Goal: Task Accomplishment & Management: Manage account settings

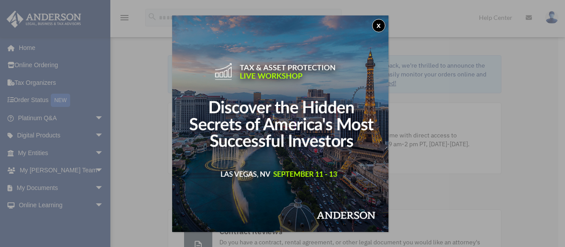
click at [381, 27] on button "x" at bounding box center [378, 25] width 13 height 13
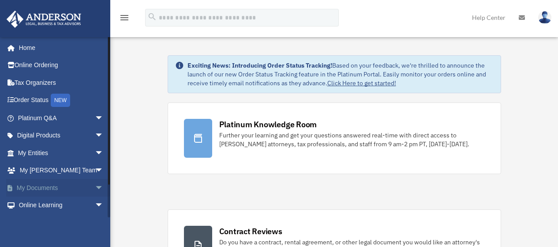
click at [95, 184] on span "arrow_drop_down" at bounding box center [104, 188] width 18 height 18
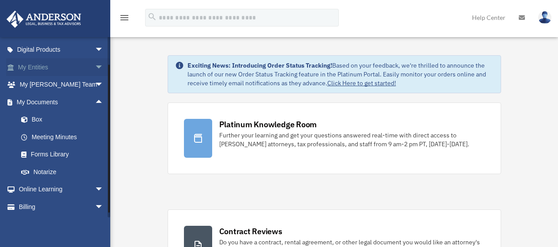
scroll to position [88, 0]
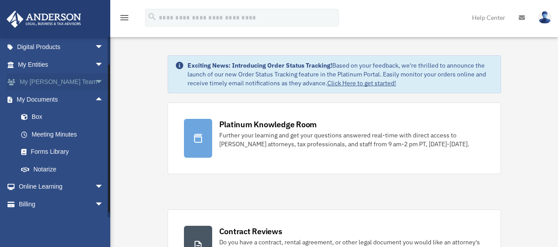
click at [95, 82] on span "arrow_drop_down" at bounding box center [104, 82] width 18 height 18
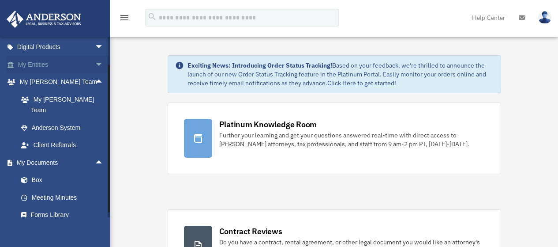
click at [95, 63] on span "arrow_drop_down" at bounding box center [104, 65] width 18 height 18
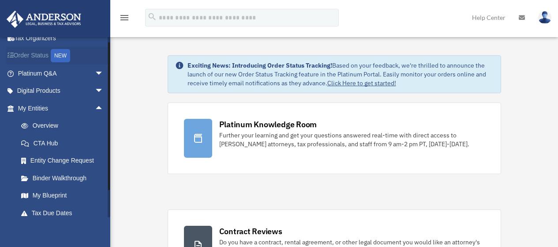
scroll to position [44, 0]
click at [95, 87] on span "arrow_drop_down" at bounding box center [104, 92] width 18 height 18
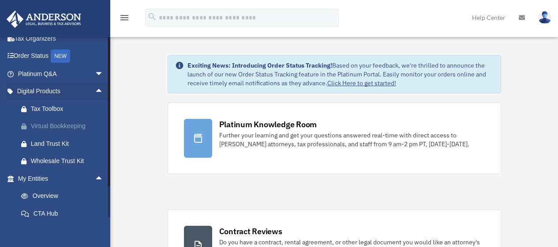
scroll to position [0, 0]
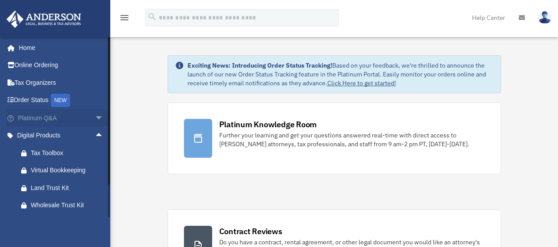
click at [95, 120] on span "arrow_drop_down" at bounding box center [104, 118] width 18 height 18
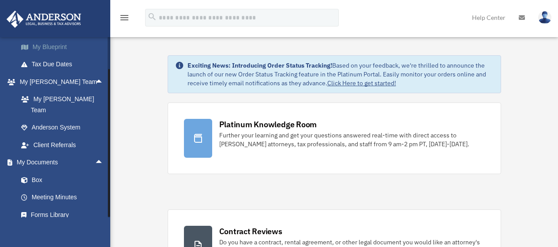
scroll to position [519, 0]
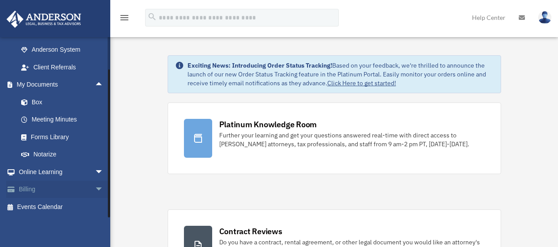
click at [95, 189] on span "arrow_drop_down" at bounding box center [104, 189] width 18 height 18
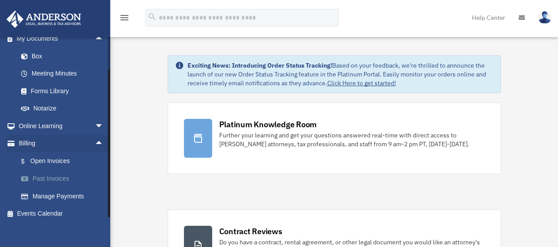
scroll to position [571, 0]
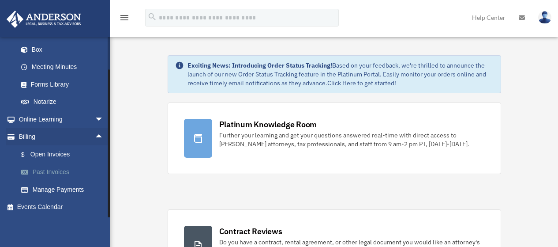
click at [46, 170] on link "Past Invoices" at bounding box center [64, 172] width 105 height 18
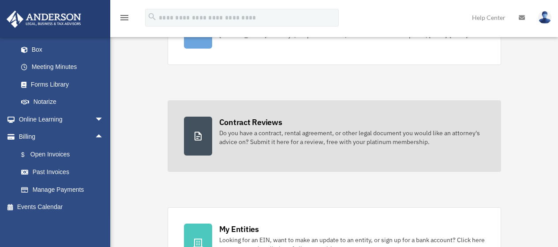
scroll to position [132, 0]
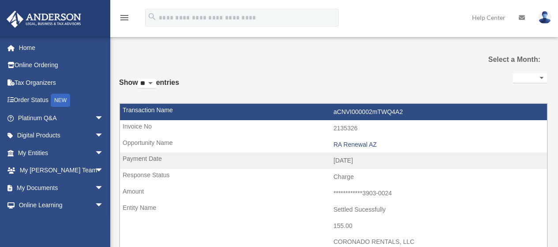
select select
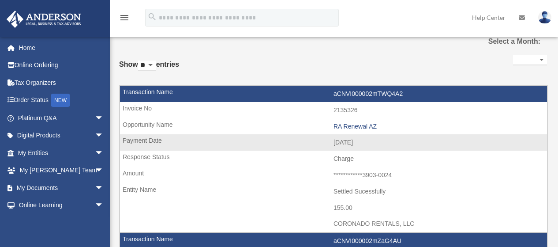
scroll to position [44, 0]
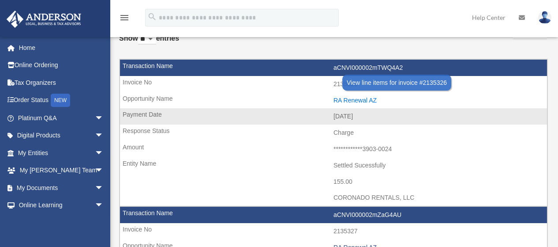
click at [341, 101] on div "RA Renewal AZ" at bounding box center [438, 101] width 209 height 8
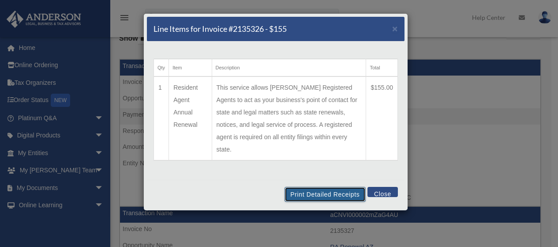
click at [351, 187] on button "Print Detailed Receipts" at bounding box center [325, 194] width 81 height 15
click at [378, 187] on button "Close" at bounding box center [383, 192] width 30 height 10
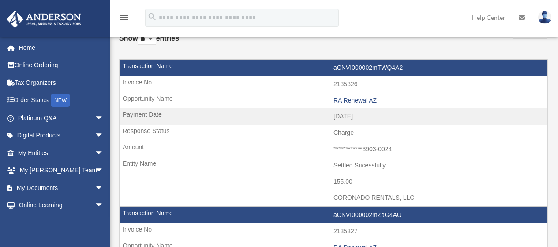
click at [360, 101] on div "RA Renewal AZ" at bounding box center [438, 101] width 209 height 8
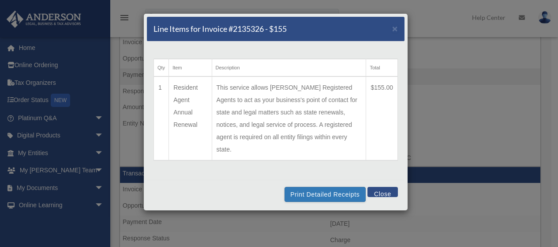
scroll to position [88, 0]
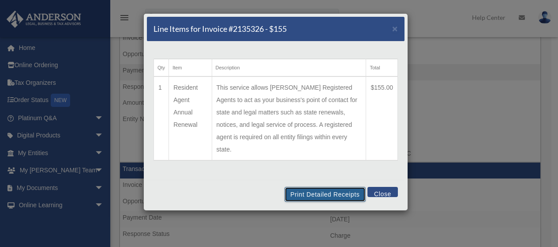
click at [341, 187] on button "Print Detailed Receipts" at bounding box center [325, 194] width 81 height 15
click at [383, 187] on button "Close" at bounding box center [383, 192] width 30 height 10
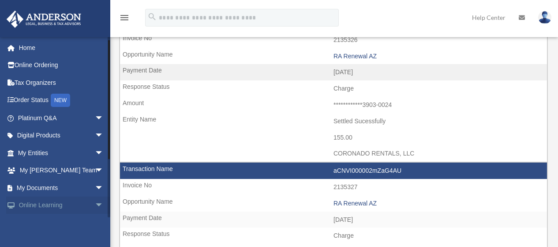
scroll to position [86, 0]
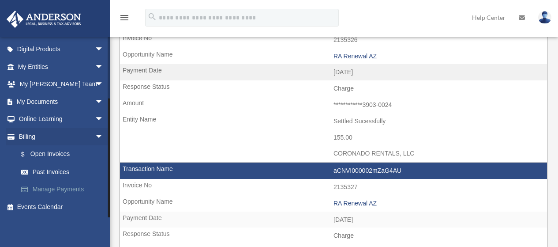
click at [57, 189] on link "Manage Payments" at bounding box center [64, 189] width 105 height 18
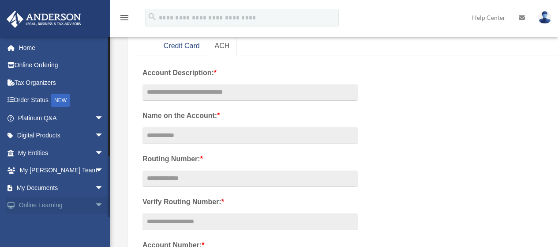
scroll to position [86, 0]
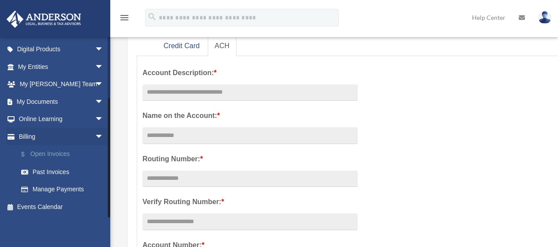
click at [57, 155] on link "$ Open Invoices" at bounding box center [64, 154] width 105 height 18
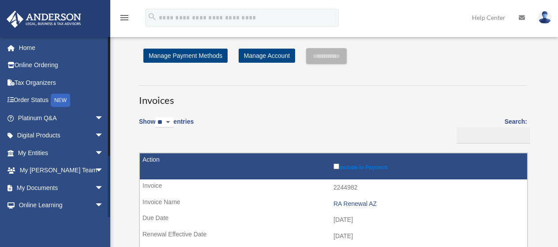
scroll to position [86, 0]
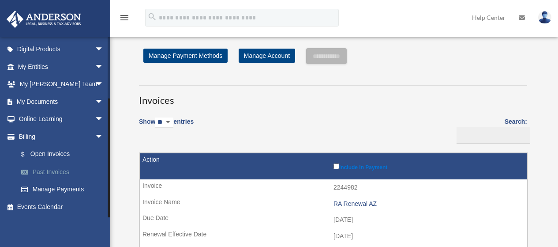
click at [61, 171] on link "Past Invoices" at bounding box center [64, 172] width 105 height 18
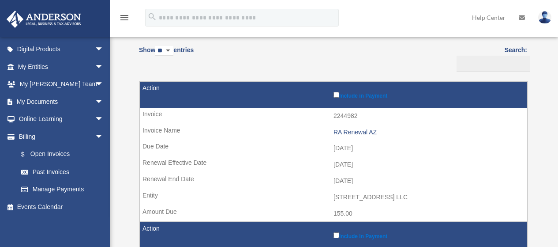
scroll to position [132, 0]
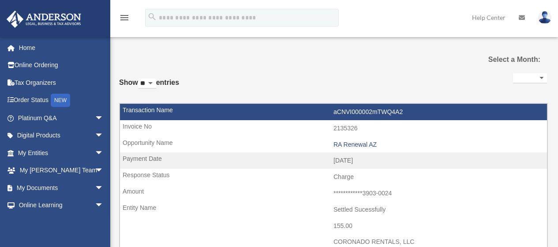
select select
click at [540, 76] on select "**********" at bounding box center [530, 78] width 34 height 10
click at [155, 83] on select "** ** ** ***" at bounding box center [147, 84] width 18 height 10
select select "**"
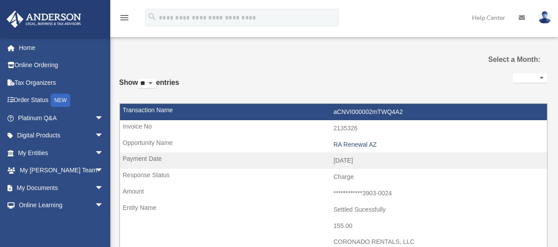
click at [140, 79] on select "** ** ** ***" at bounding box center [147, 84] width 18 height 10
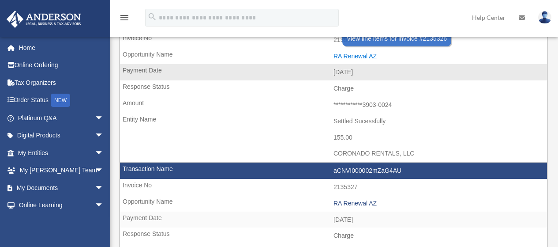
click at [349, 57] on div "RA Renewal AZ" at bounding box center [438, 57] width 209 height 8
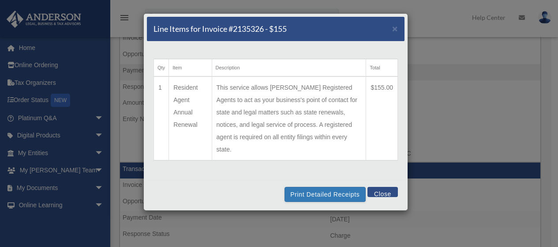
scroll to position [0, 0]
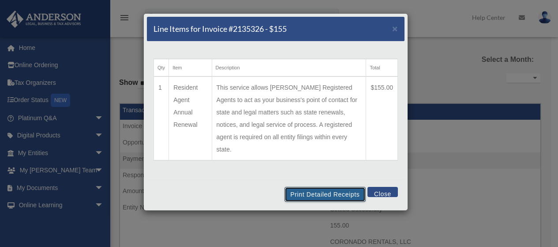
drag, startPoint x: 338, startPoint y: 185, endPoint x: 475, endPoint y: 211, distance: 140.1
click at [338, 187] on button "Print Detailed Receipts" at bounding box center [325, 194] width 81 height 15
click at [397, 26] on span "×" at bounding box center [395, 28] width 6 height 10
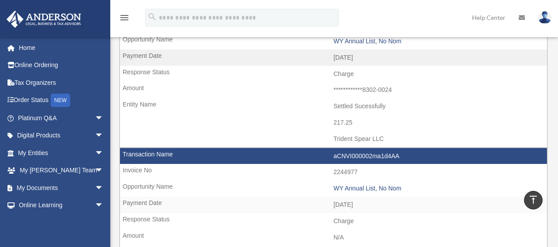
scroll to position [132, 0]
